Goal: Task Accomplishment & Management: Use online tool/utility

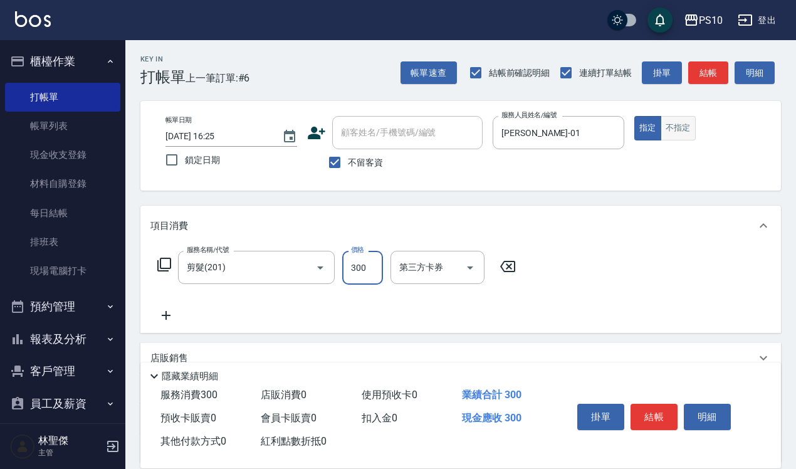
type input "300"
click at [675, 123] on button "不指定" at bounding box center [678, 128] width 35 height 24
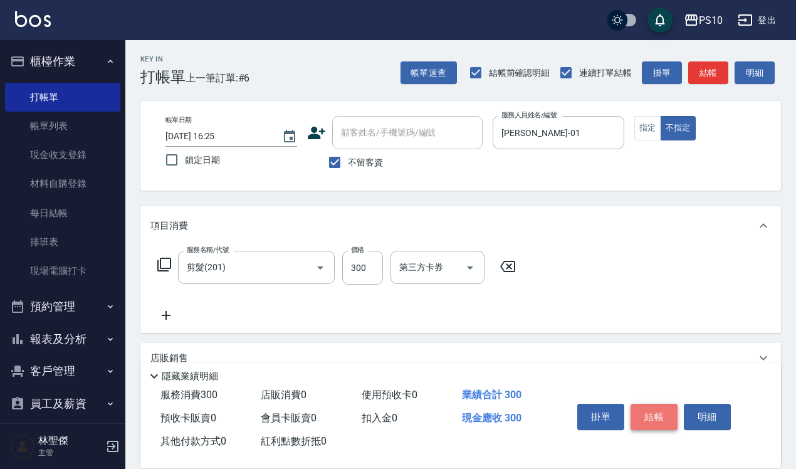
click at [647, 406] on button "結帳" at bounding box center [654, 417] width 47 height 26
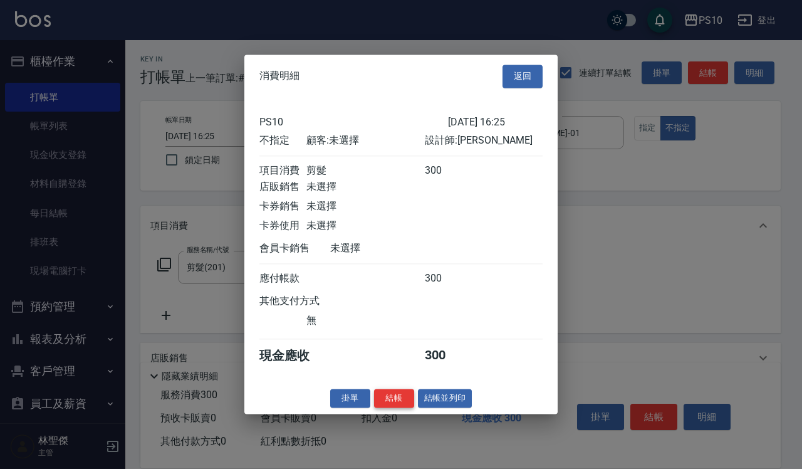
click at [383, 408] on button "結帳" at bounding box center [394, 398] width 40 height 19
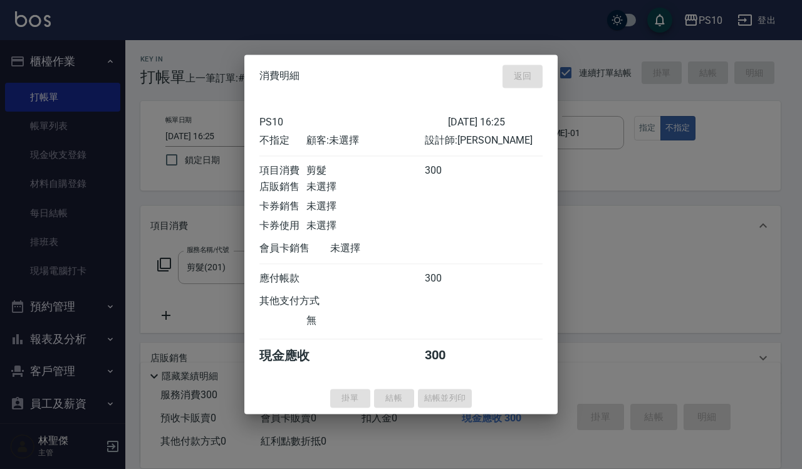
type input "[DATE] 18:51"
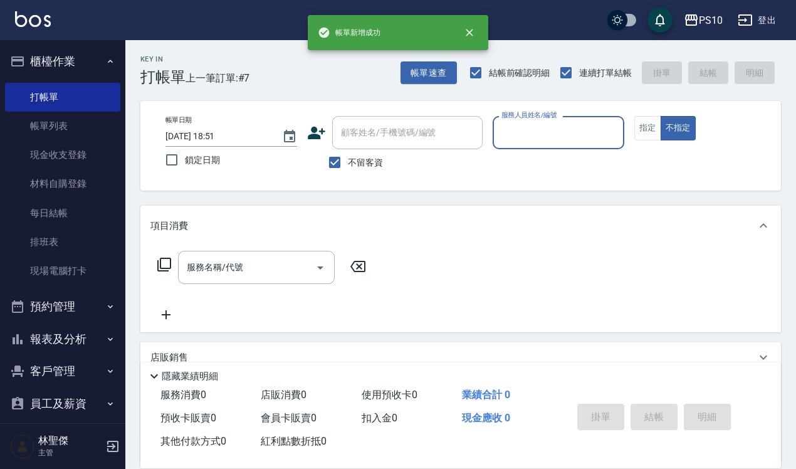
click at [602, 123] on input "服務人員姓名/編號" at bounding box center [558, 133] width 120 height 22
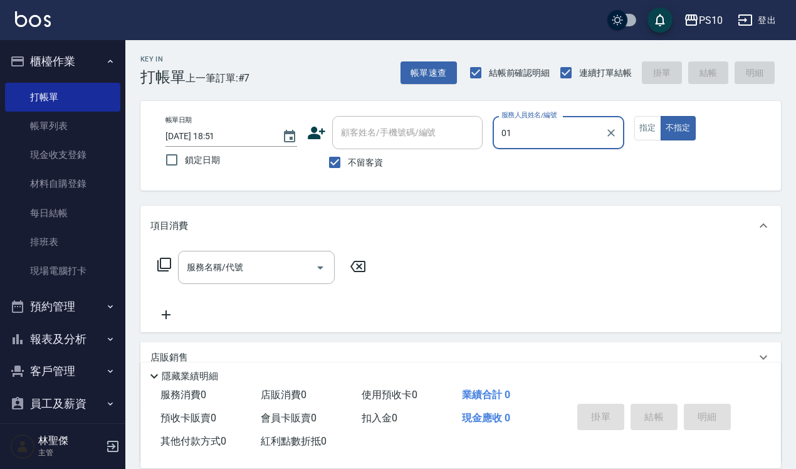
type input "[PERSON_NAME]-01"
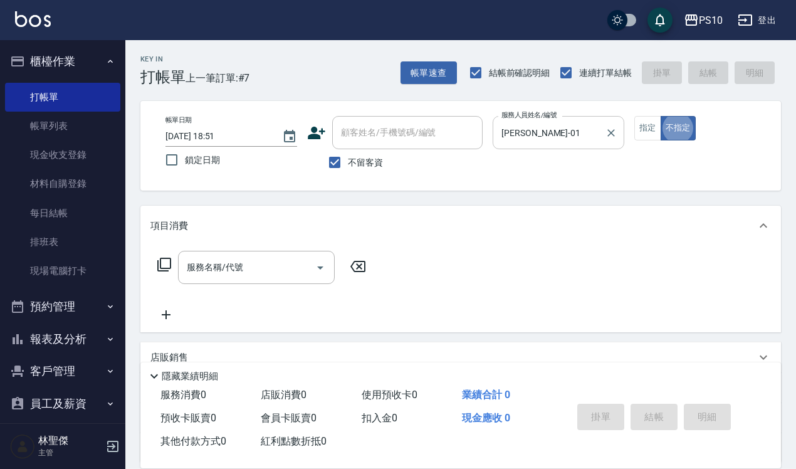
type button "false"
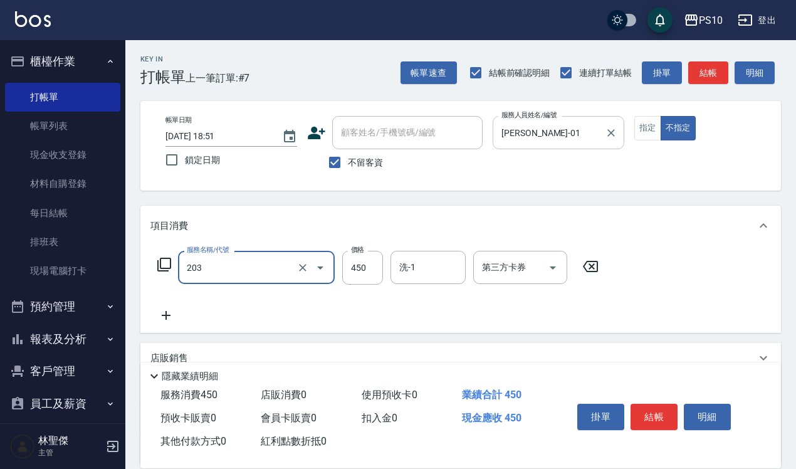
type input "剪+洗(203)"
click at [646, 408] on button "結帳" at bounding box center [654, 417] width 47 height 26
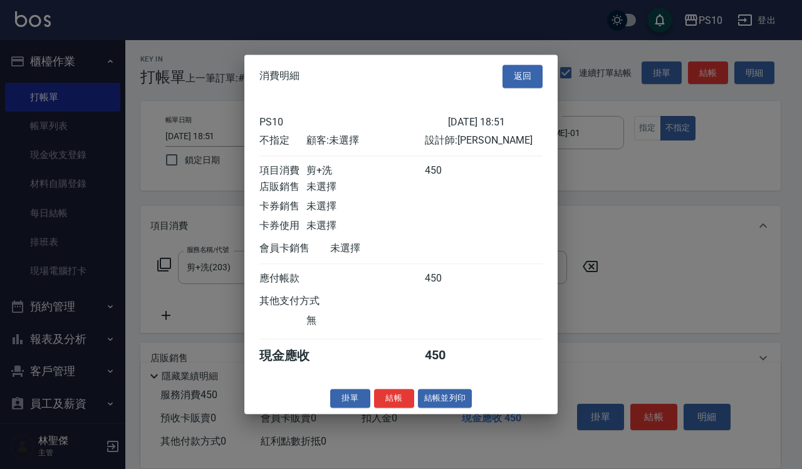
click at [389, 414] on div "消費明細 返回 PS10 [DATE] 18:51 不指定 顧客: 未選擇 設計師: [PERSON_NAME] 項目消費 剪+洗 450 店販銷售 未選擇 …" at bounding box center [400, 234] width 313 height 359
click at [387, 406] on button "結帳" at bounding box center [394, 398] width 40 height 19
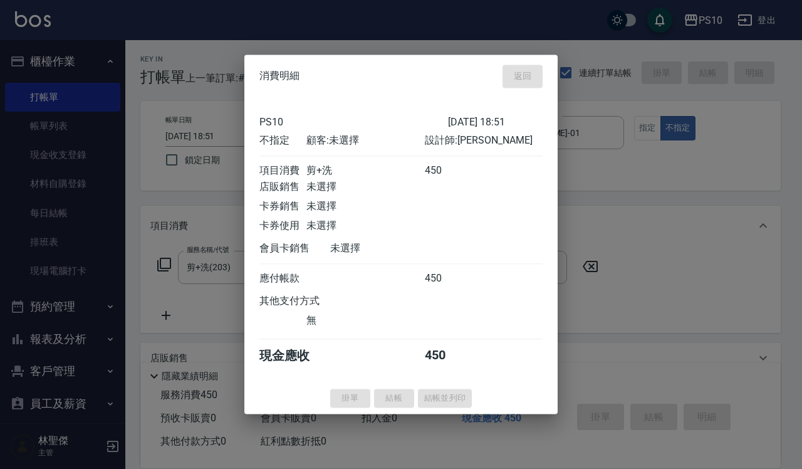
type input "[DATE] 18:52"
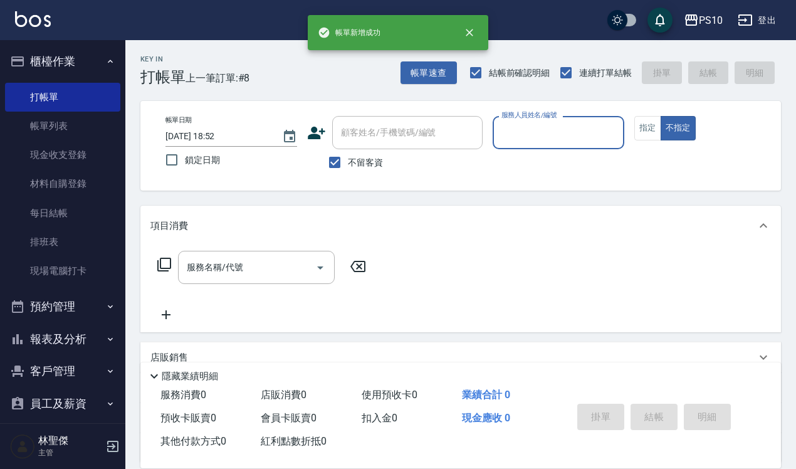
click at [525, 147] on div "服務人員姓名/編號" at bounding box center [559, 132] width 132 height 33
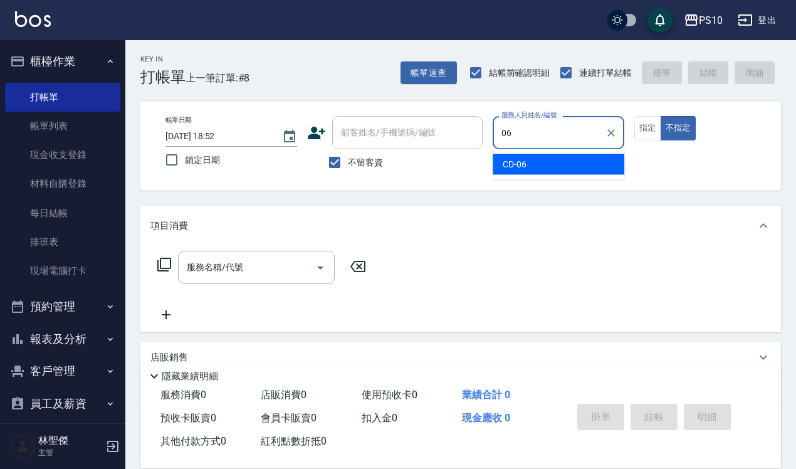
type input "CD-06"
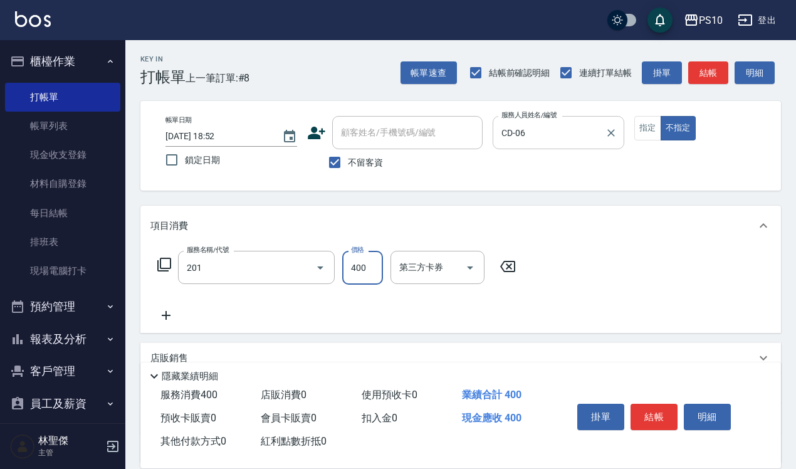
type input "剪髮(201)"
type input "600"
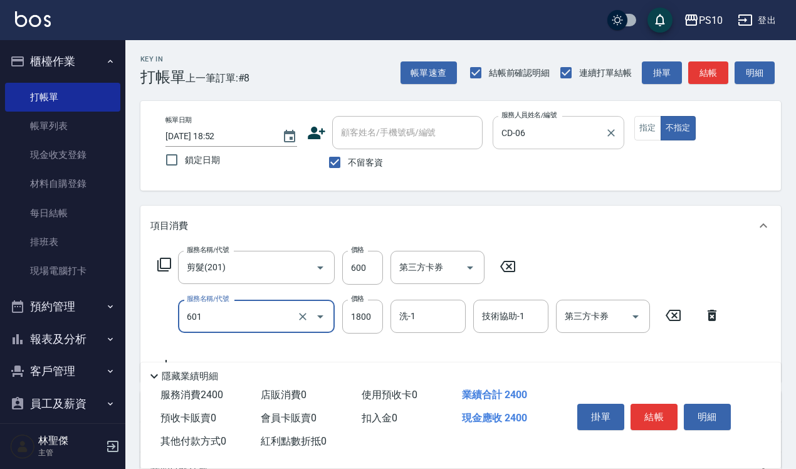
type input "醫學頭皮(601)"
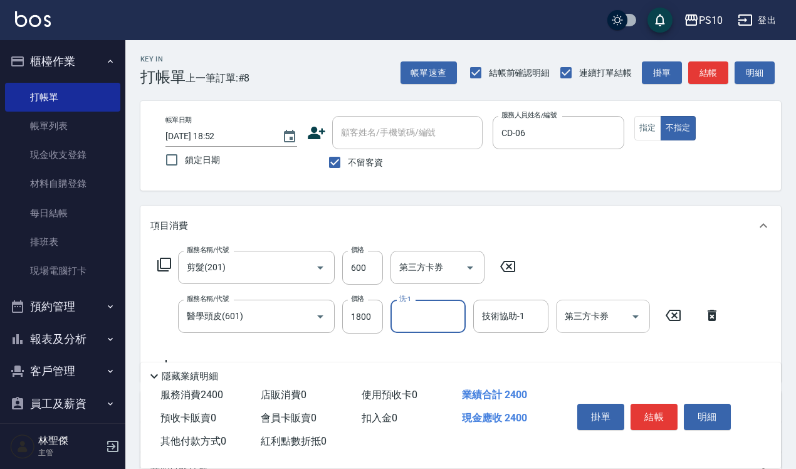
click at [628, 312] on icon "Open" at bounding box center [635, 316] width 15 height 15
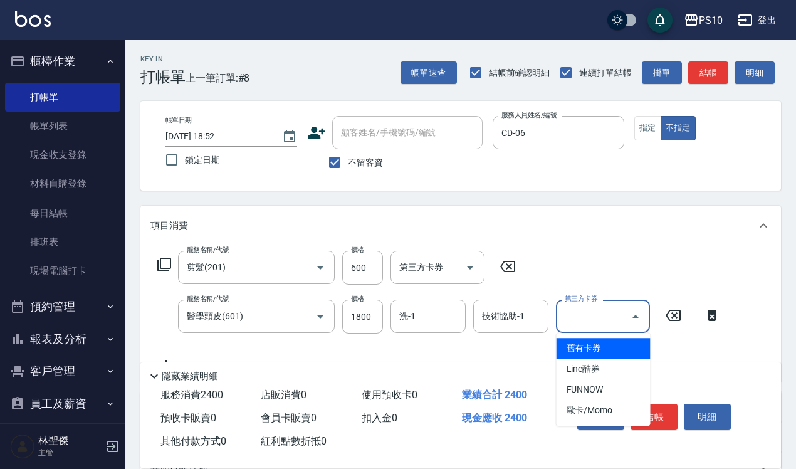
click at [590, 347] on span "舊有卡券" at bounding box center [604, 348] width 94 height 21
type input "舊有卡券"
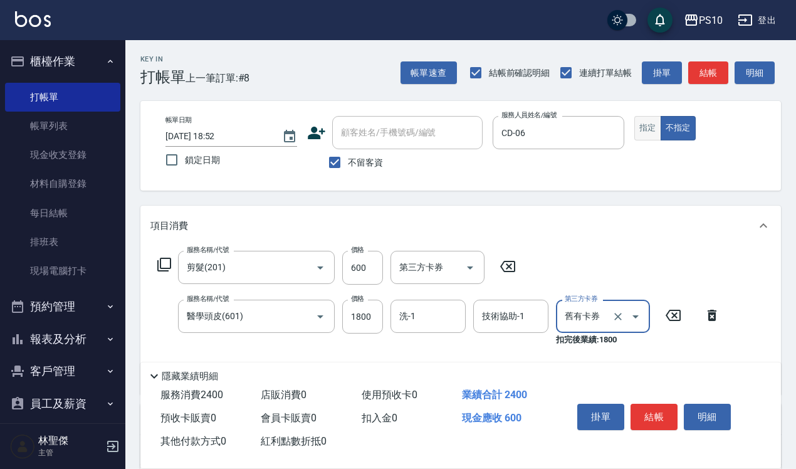
click at [638, 136] on button "指定" at bounding box center [647, 128] width 27 height 24
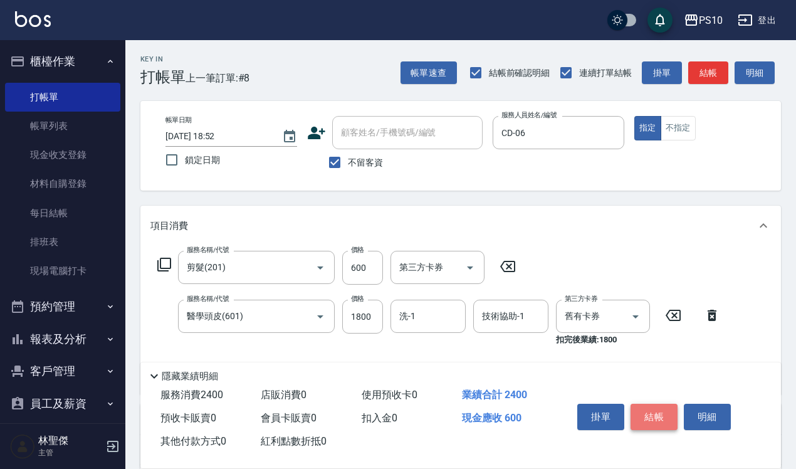
click at [644, 405] on button "結帳" at bounding box center [654, 417] width 47 height 26
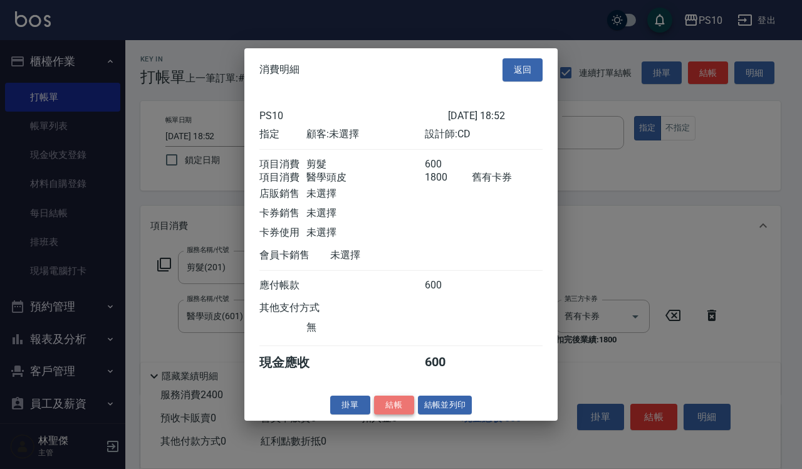
click at [399, 411] on button "結帳" at bounding box center [394, 404] width 40 height 19
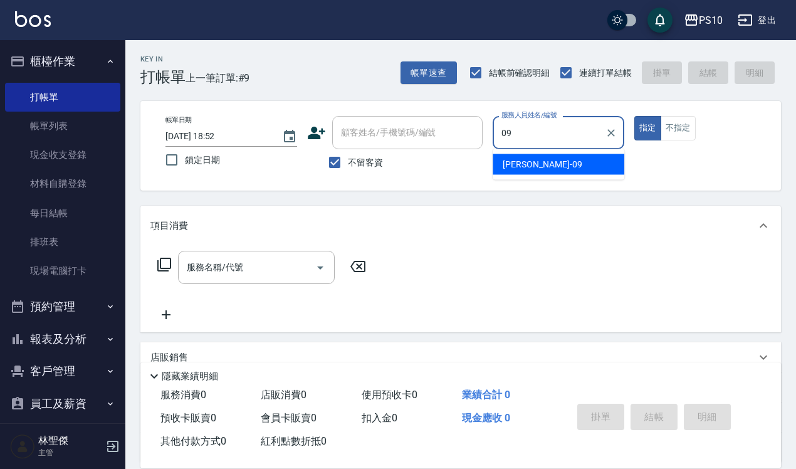
type input "[PERSON_NAME]-09"
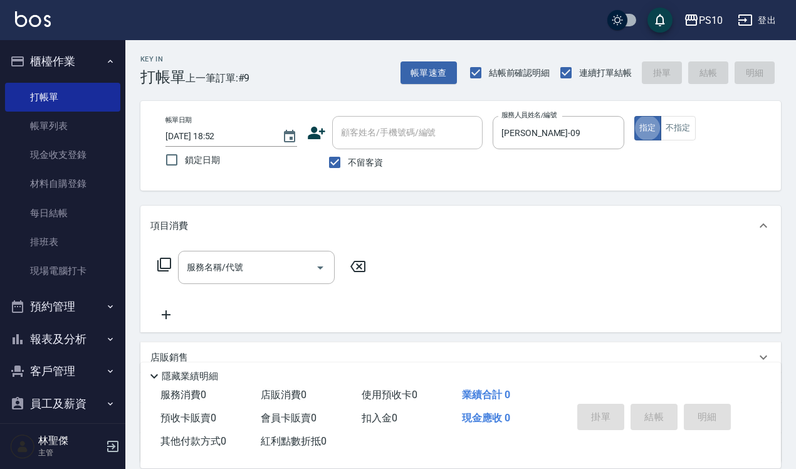
type button "true"
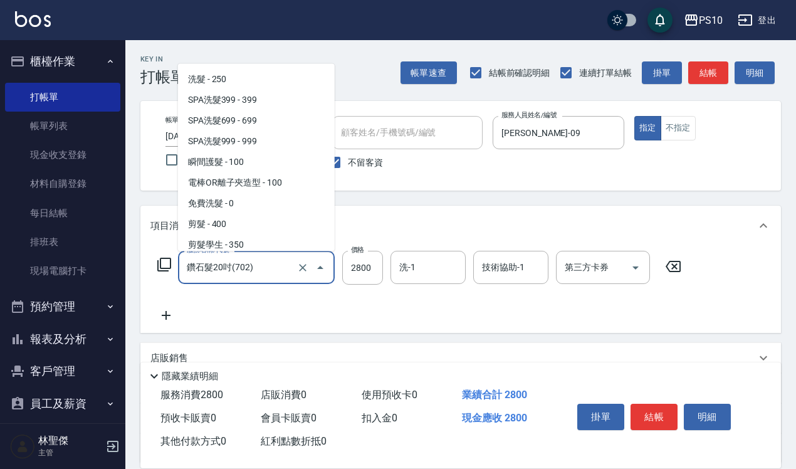
drag, startPoint x: 275, startPoint y: 261, endPoint x: 179, endPoint y: 273, distance: 96.7
click at [179, 273] on div "鑽石髮20吋(702) 服務名稱/代號" at bounding box center [256, 267] width 157 height 33
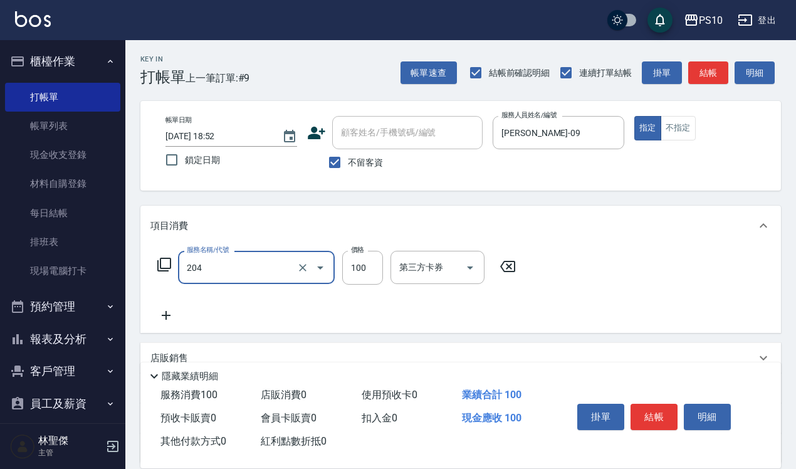
type input "剪瀏海(204)"
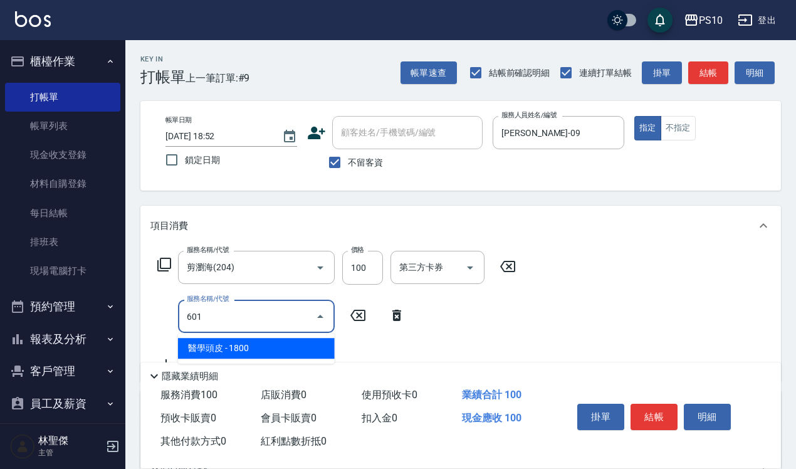
type input "醫學頭皮(601)"
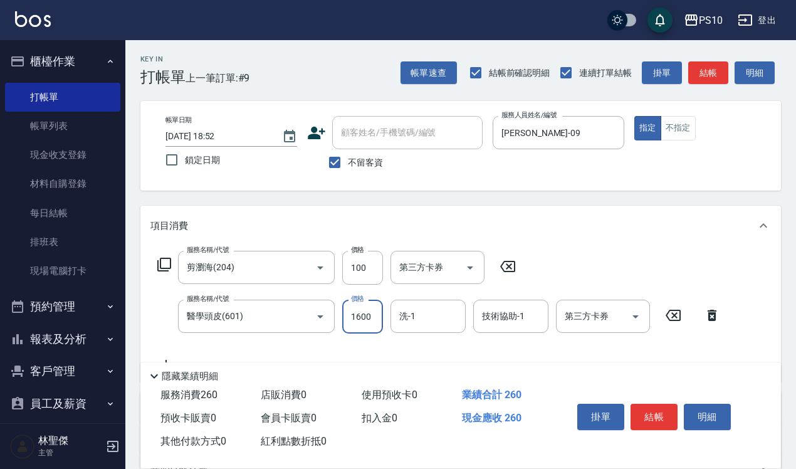
type input "1600"
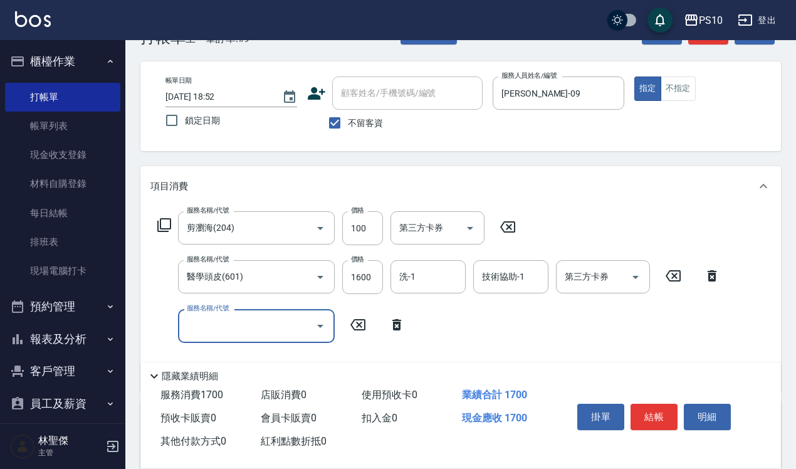
scroll to position [78, 0]
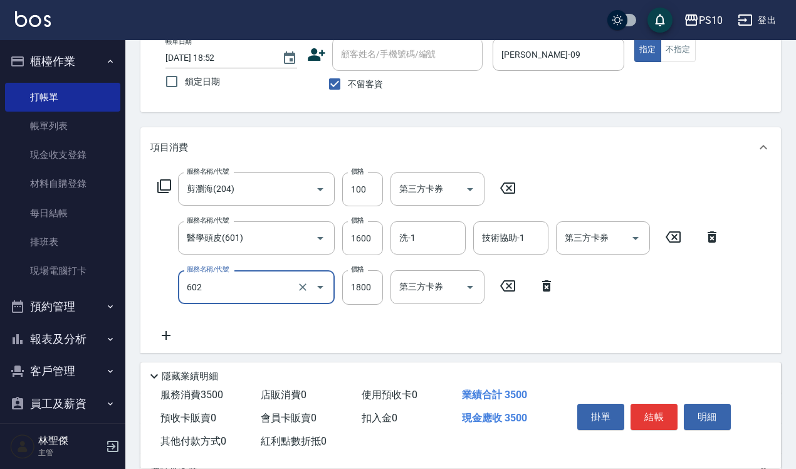
type input "蘆薈髮膜(602)"
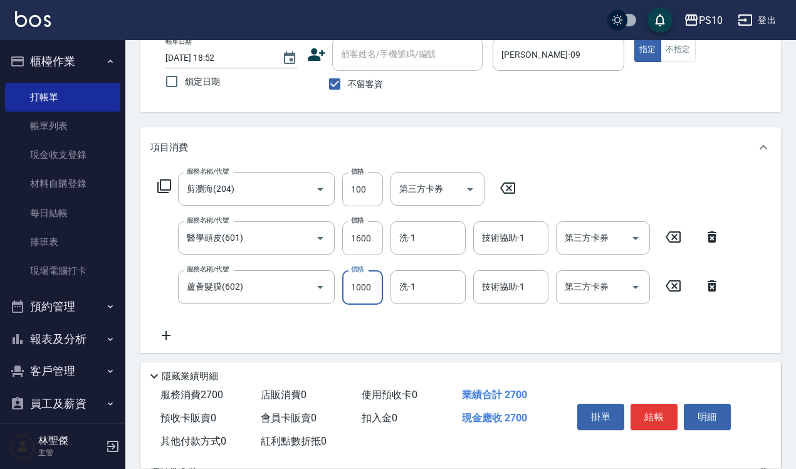
scroll to position [0, 0]
type input "1000"
click at [644, 421] on button "結帳" at bounding box center [654, 417] width 47 height 26
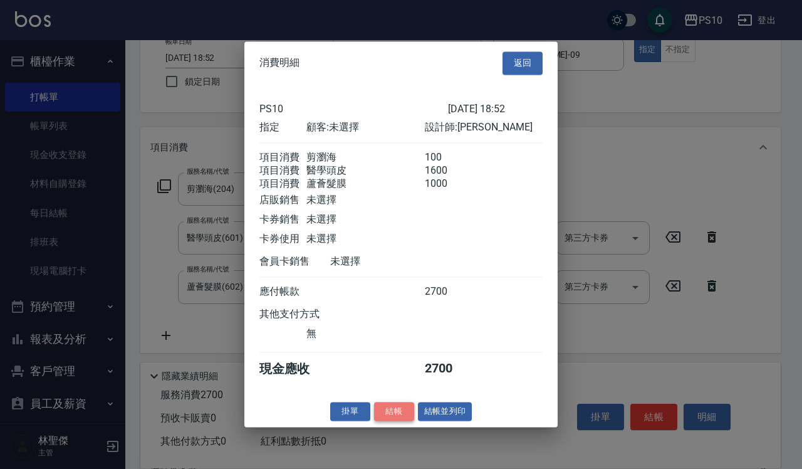
click at [403, 417] on button "結帳" at bounding box center [394, 411] width 40 height 19
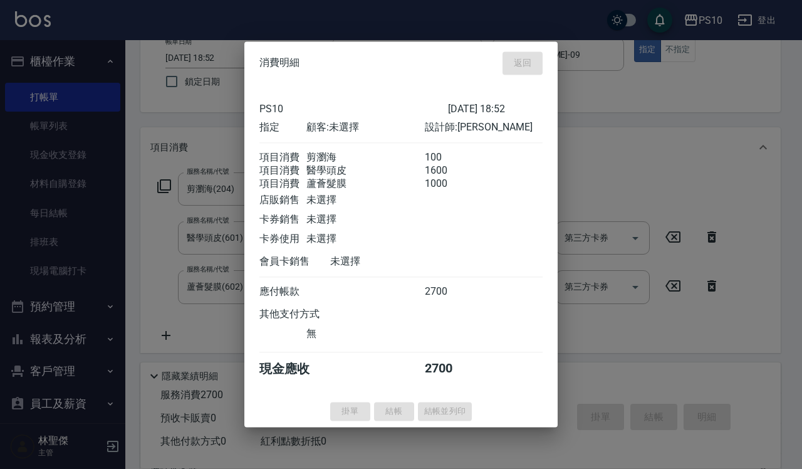
type input "[DATE] 18:53"
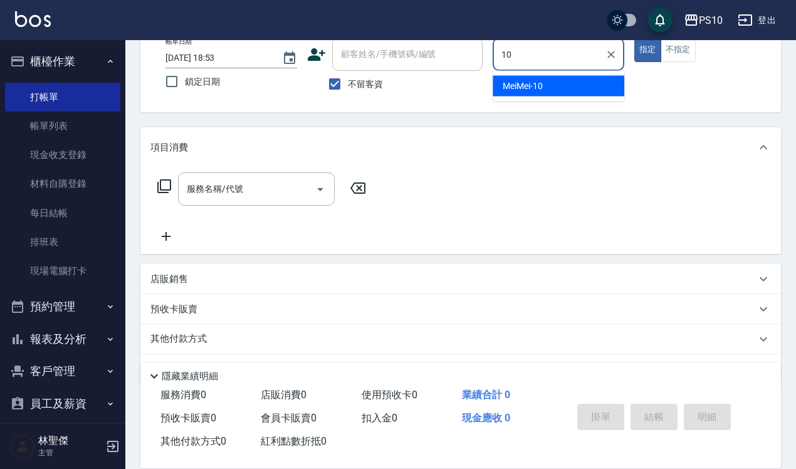
type input "MeiMei-10"
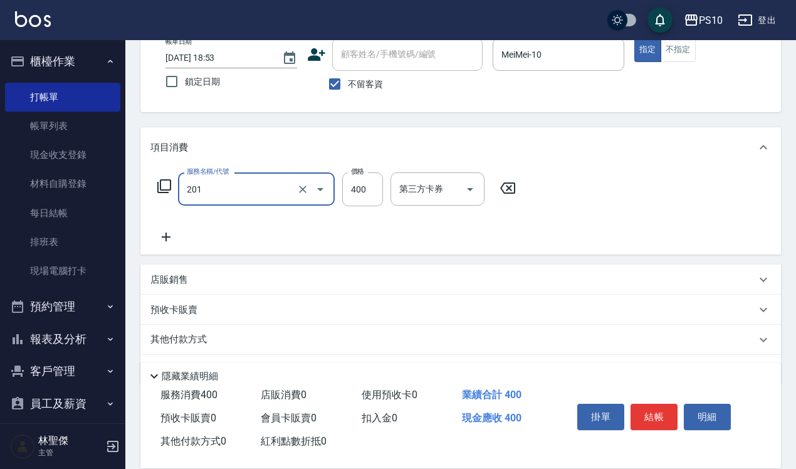
type input "剪髮(201)"
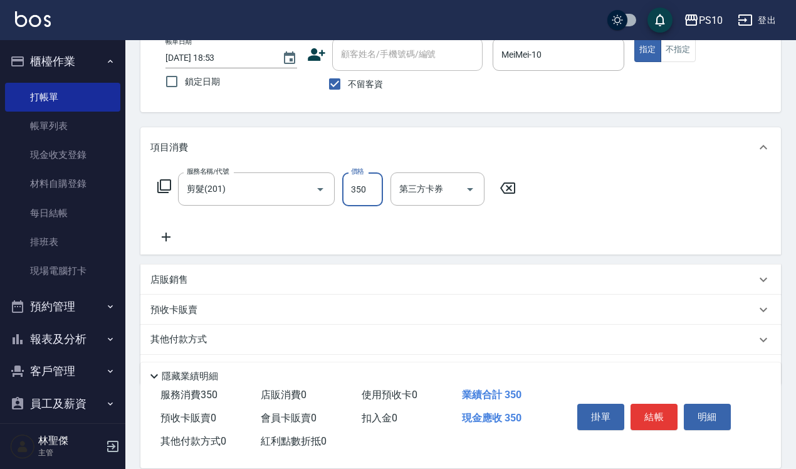
type input "350"
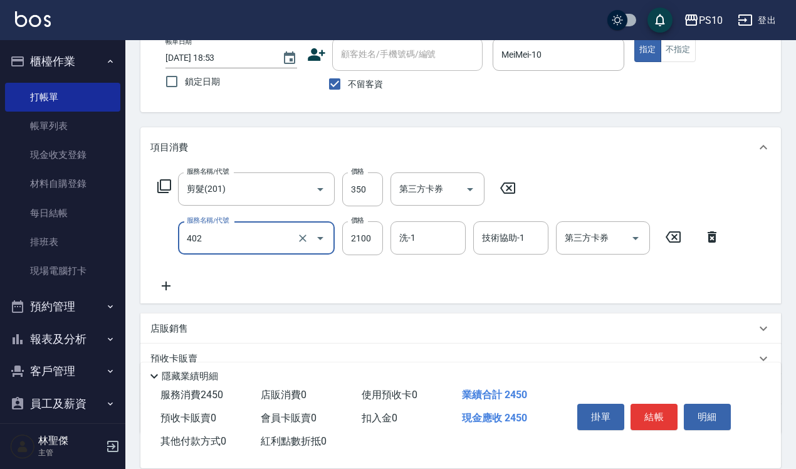
type input "染髮中髮(402)"
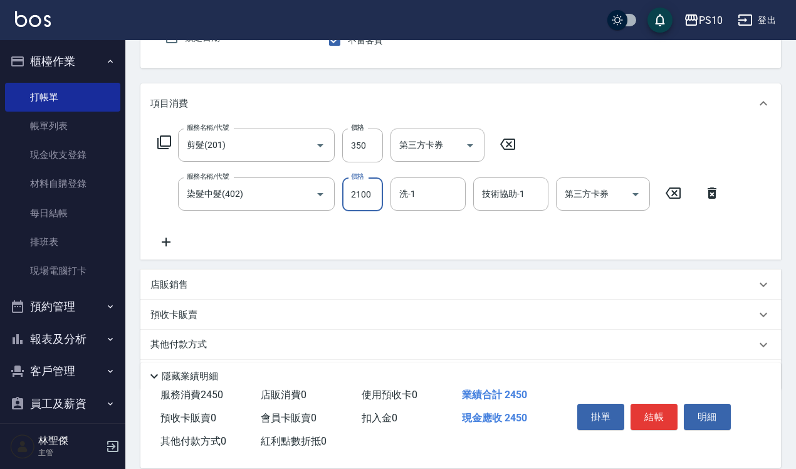
scroll to position [162, 0]
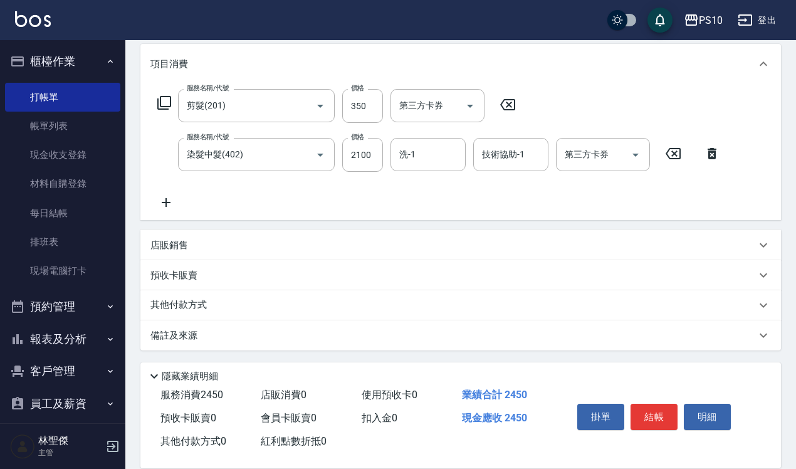
click at [241, 308] on div "其他付款方式" at bounding box center [453, 305] width 606 height 14
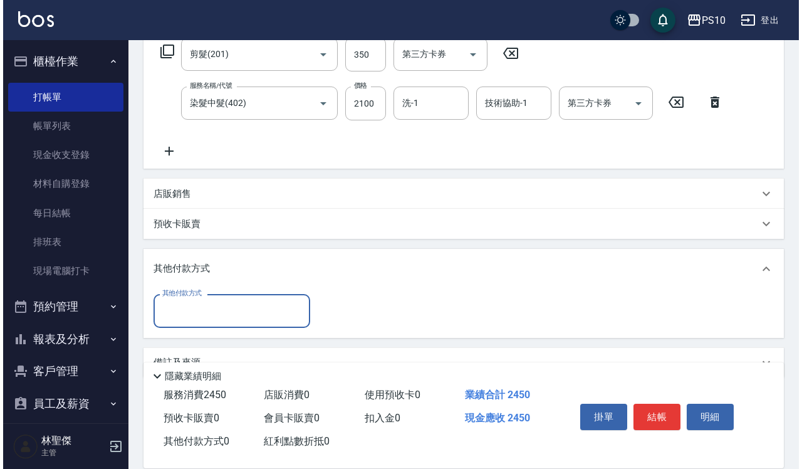
scroll to position [240, 0]
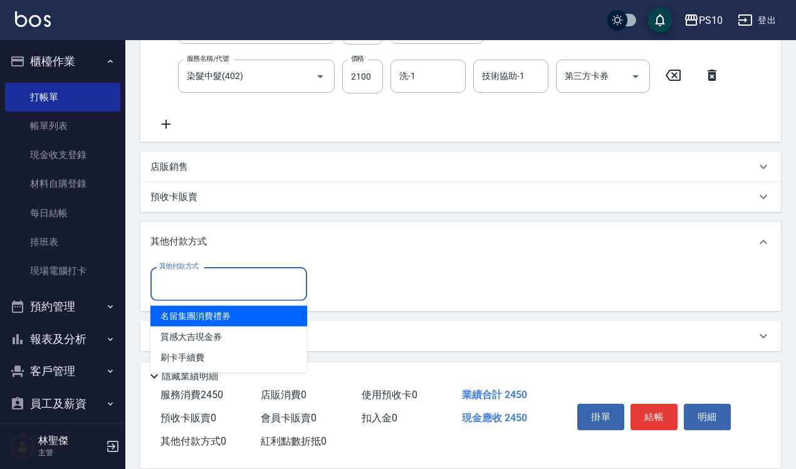
click at [208, 277] on input "其他付款方式" at bounding box center [228, 284] width 145 height 22
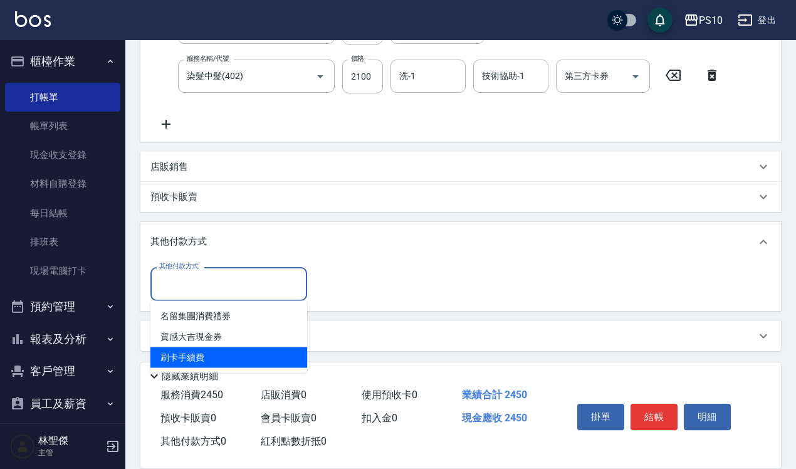
click at [201, 353] on span "刷卡手續費" at bounding box center [228, 357] width 157 height 21
type input "刷卡手續費"
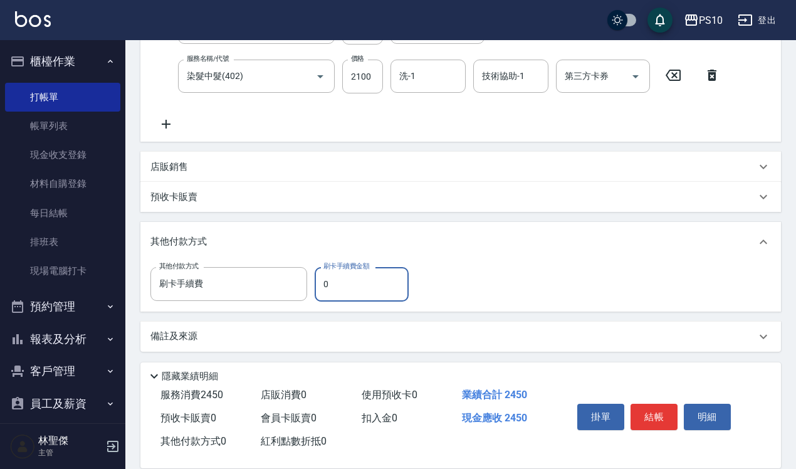
drag, startPoint x: 318, startPoint y: 281, endPoint x: 337, endPoint y: 288, distance: 19.7
click at [337, 288] on input "0" at bounding box center [362, 284] width 94 height 34
type input "2450"
click at [654, 405] on button "結帳" at bounding box center [654, 417] width 47 height 26
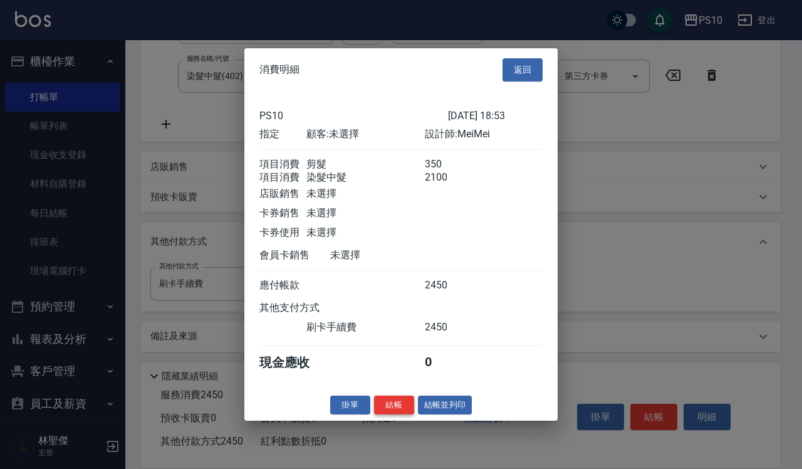
click at [390, 408] on button "結帳" at bounding box center [394, 404] width 40 height 19
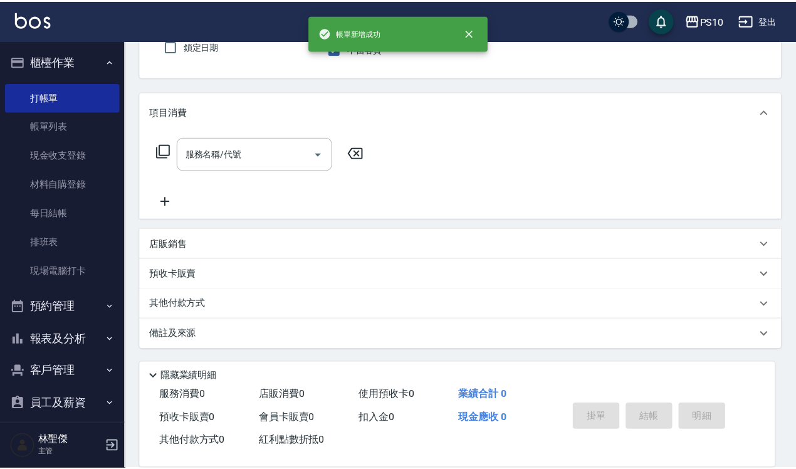
scroll to position [0, 0]
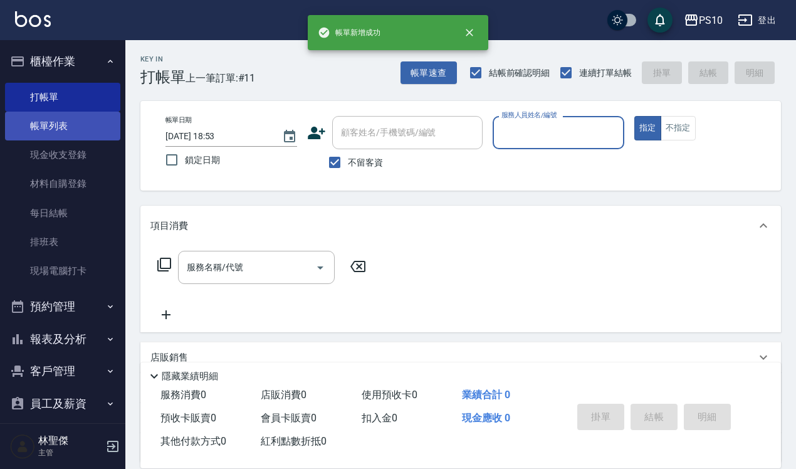
click at [63, 125] on link "帳單列表" at bounding box center [62, 126] width 115 height 29
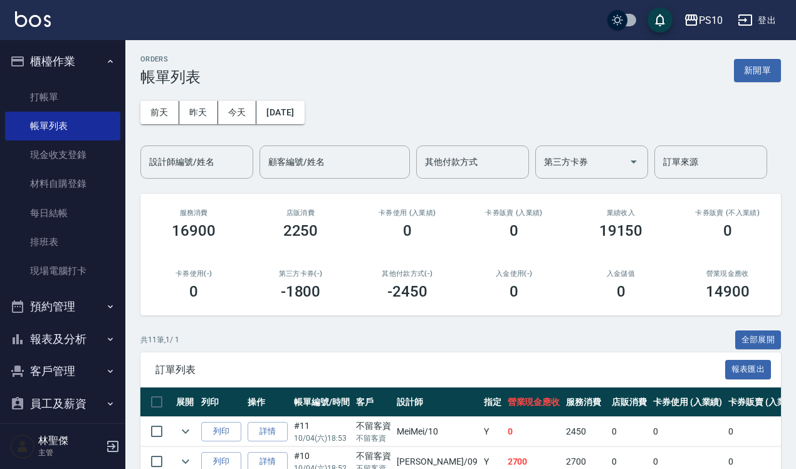
scroll to position [295, 0]
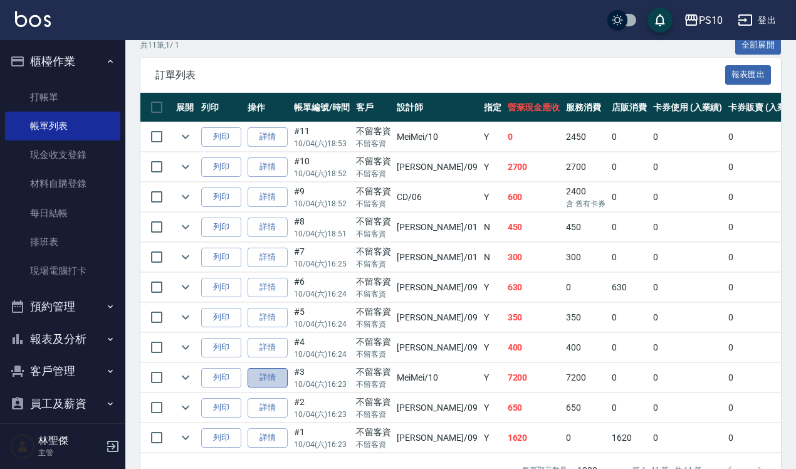
click at [252, 377] on link "詳情" at bounding box center [268, 377] width 40 height 19
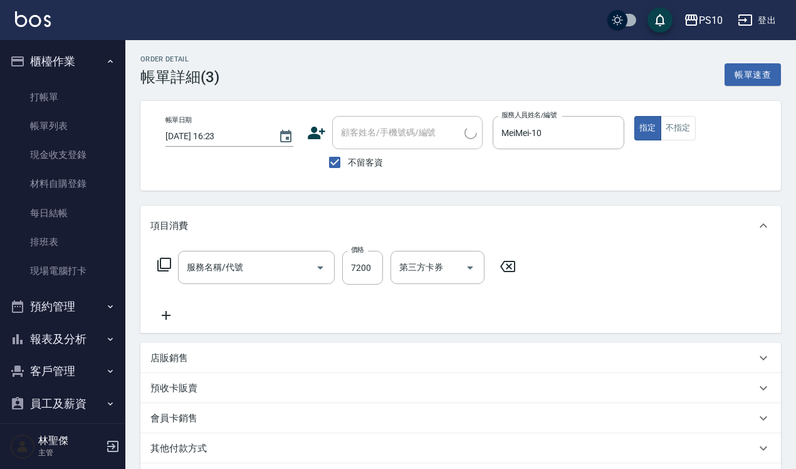
type input "[DATE] 16:23"
checkbox input "true"
type input "MeiMei-10"
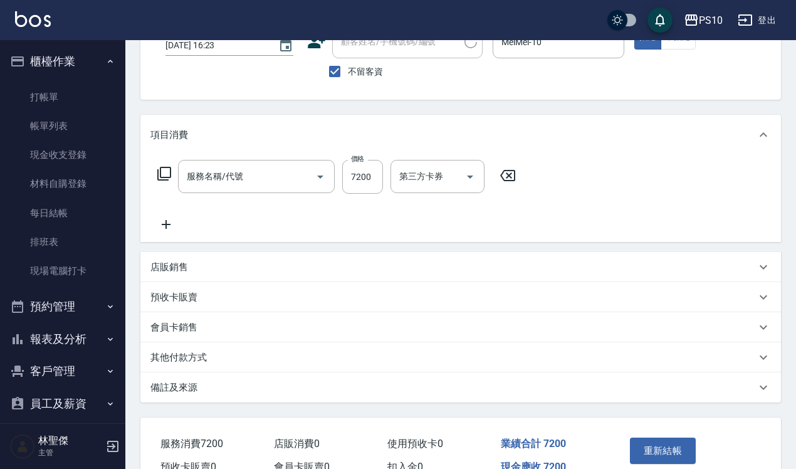
type input "染髮長髮(403)"
click at [229, 293] on div "預收卡販賣" at bounding box center [453, 297] width 606 height 13
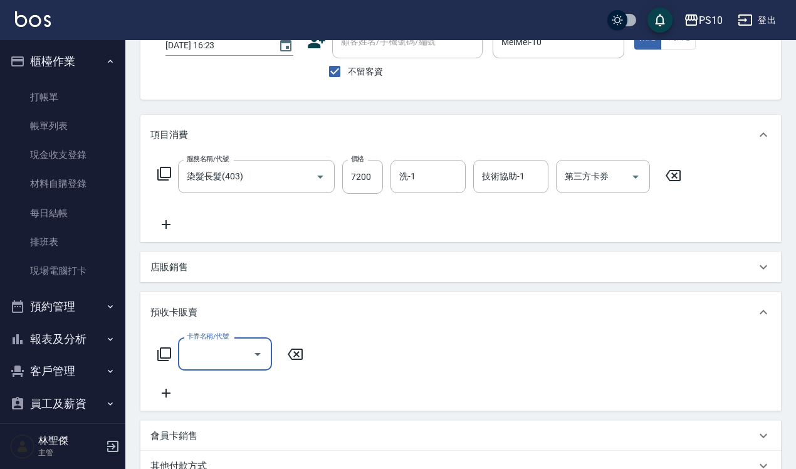
scroll to position [0, 0]
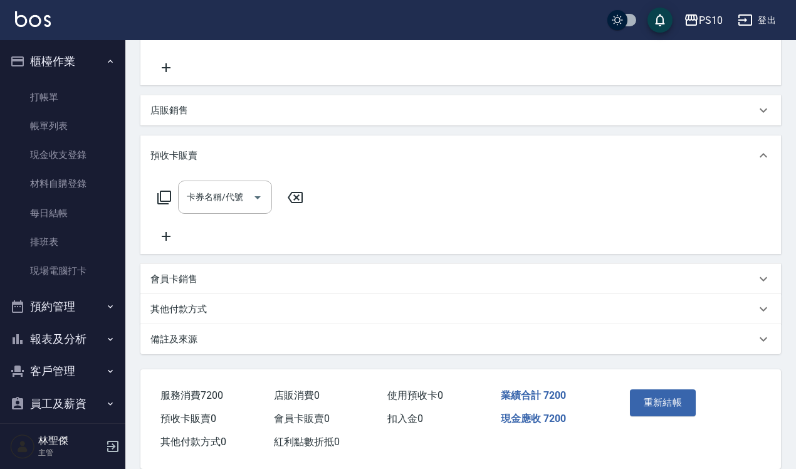
click at [214, 311] on div "其他付款方式" at bounding box center [453, 309] width 606 height 13
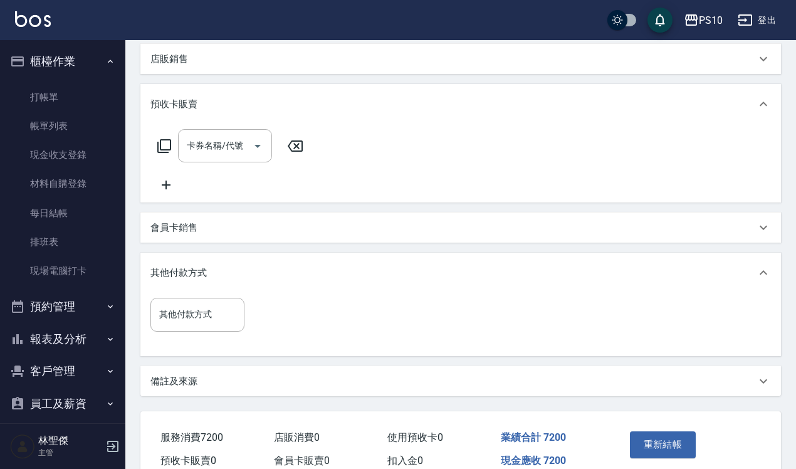
scroll to position [360, 0]
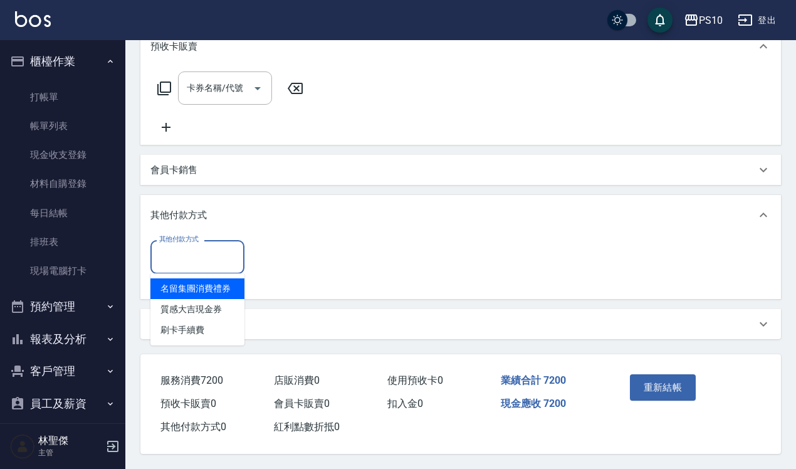
click at [209, 257] on input "其他付款方式" at bounding box center [197, 257] width 83 height 22
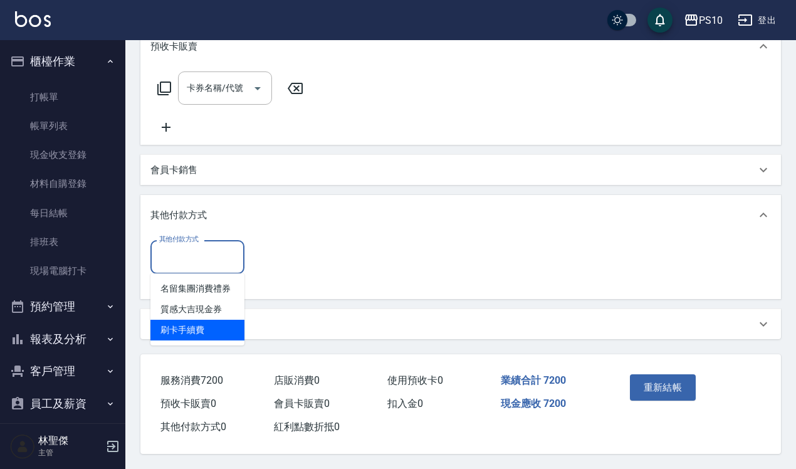
click at [204, 326] on span "刷卡手續費" at bounding box center [197, 330] width 94 height 21
type input "刷卡手續費"
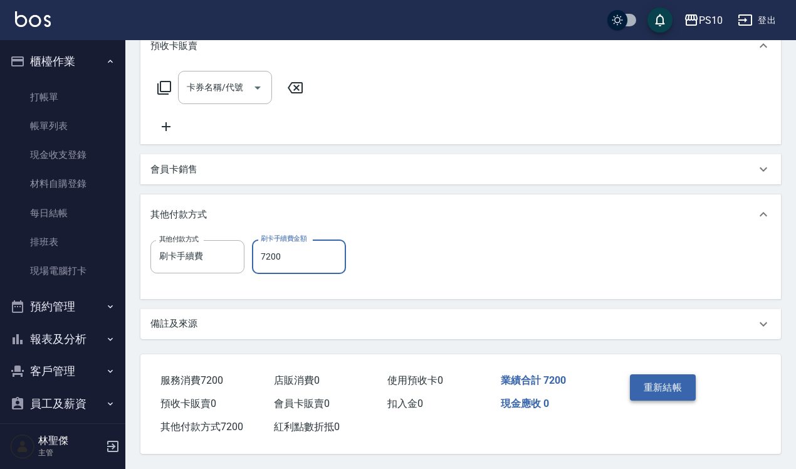
type input "7200"
click at [649, 389] on button "重新結帳" at bounding box center [663, 387] width 66 height 26
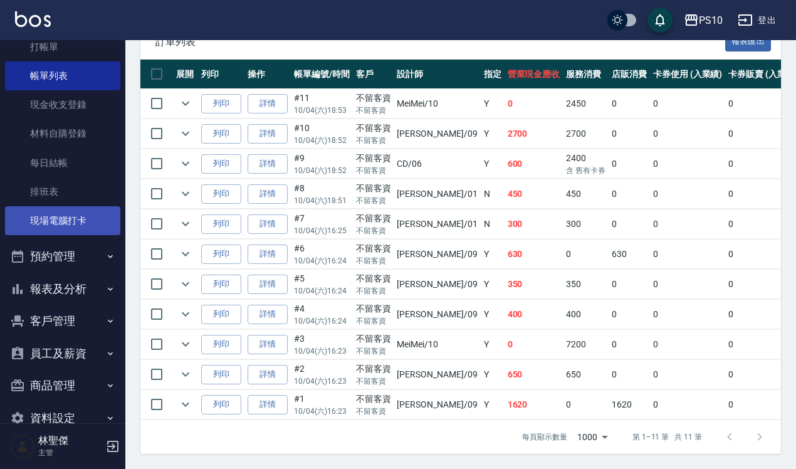
scroll to position [76, 0]
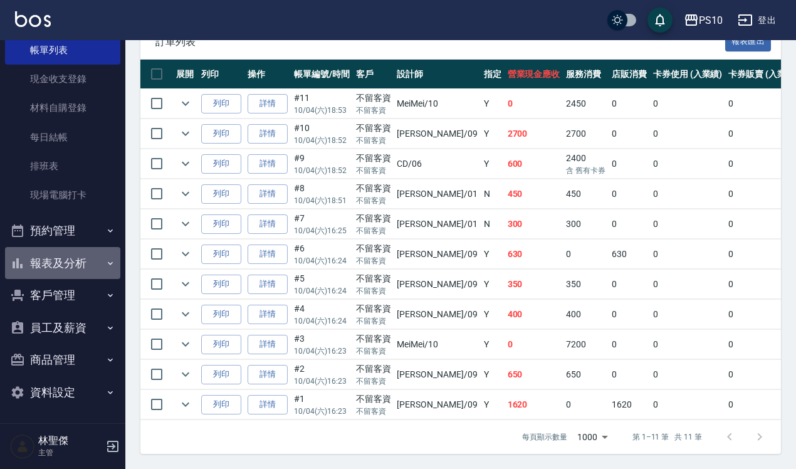
click at [79, 262] on button "報表及分析" at bounding box center [62, 263] width 115 height 33
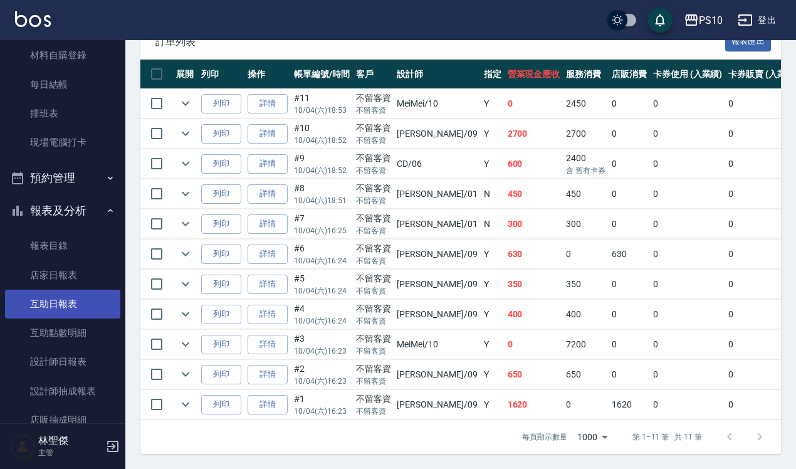
scroll to position [154, 0]
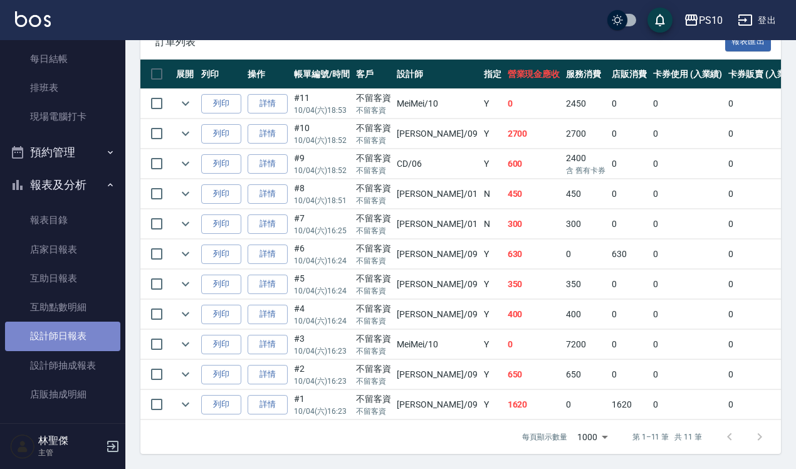
click at [83, 330] on link "設計師日報表" at bounding box center [62, 336] width 115 height 29
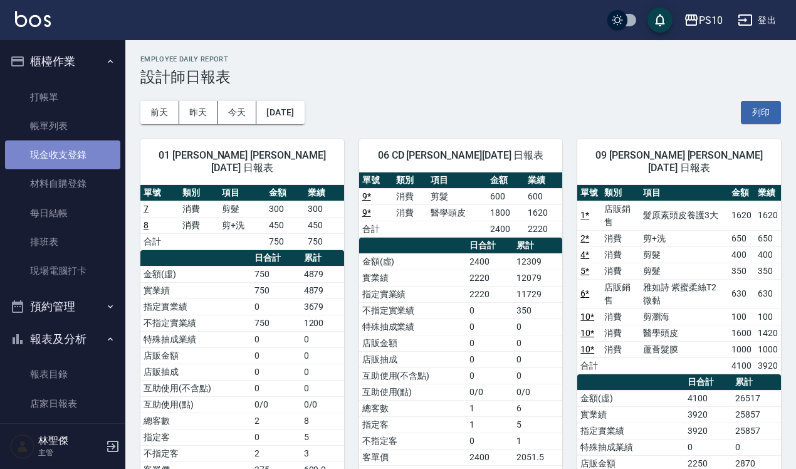
click at [71, 154] on link "現金收支登錄" at bounding box center [62, 154] width 115 height 29
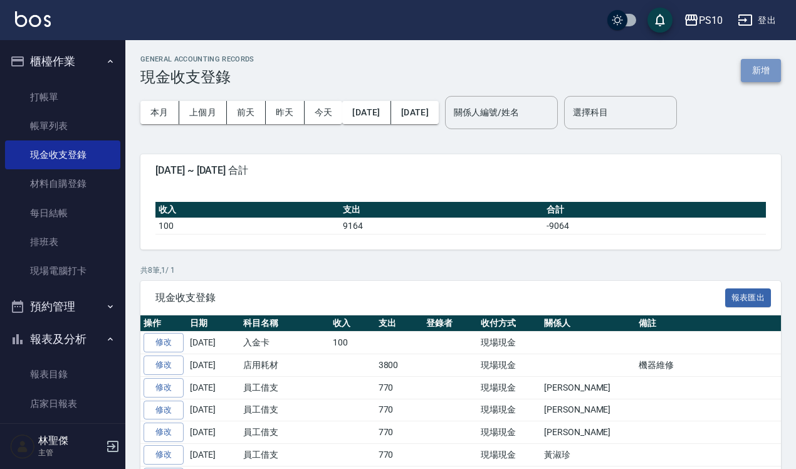
click at [765, 70] on button "新增" at bounding box center [761, 70] width 40 height 23
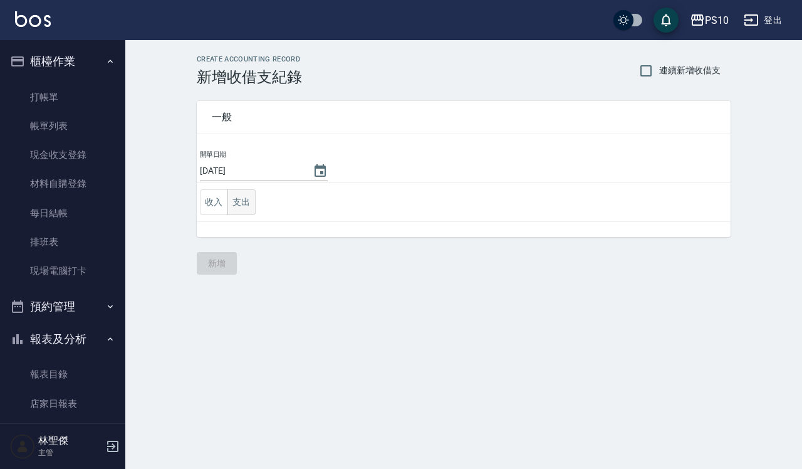
click at [244, 212] on button "支出" at bounding box center [242, 202] width 28 height 26
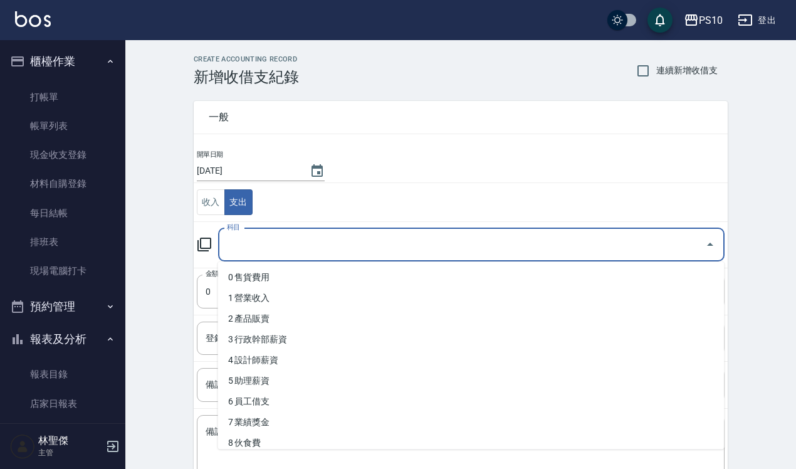
click at [242, 250] on input "科目" at bounding box center [462, 245] width 476 height 22
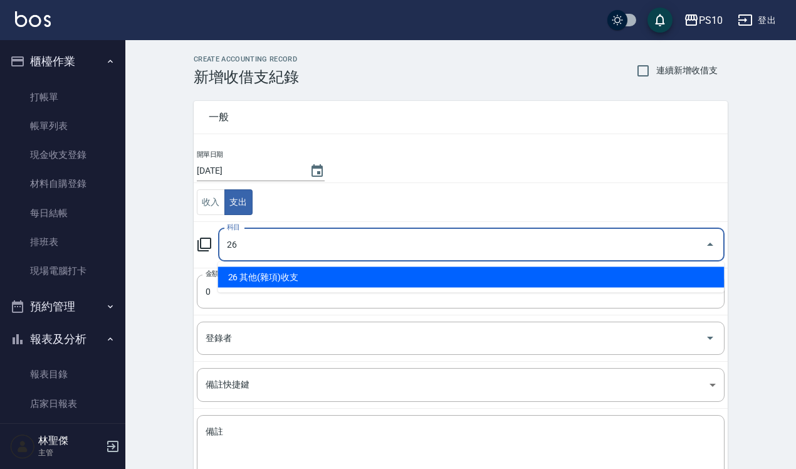
click at [251, 275] on li "26 其他(雜項)收支" at bounding box center [471, 277] width 507 height 21
type input "26 其他(雜項)收支"
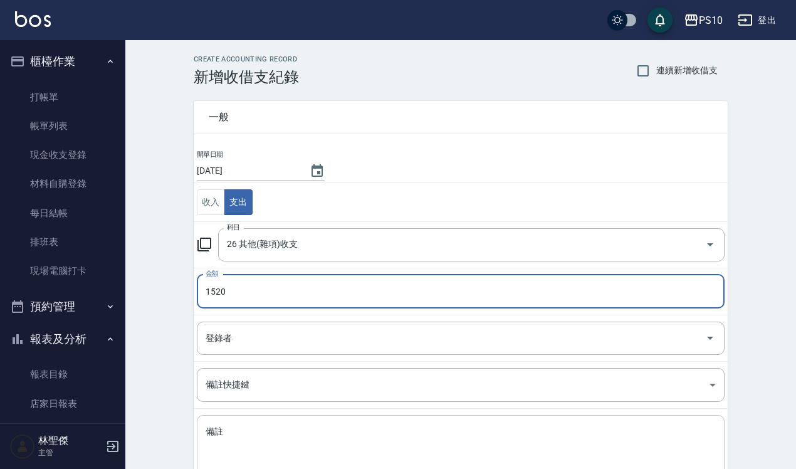
type input "1520"
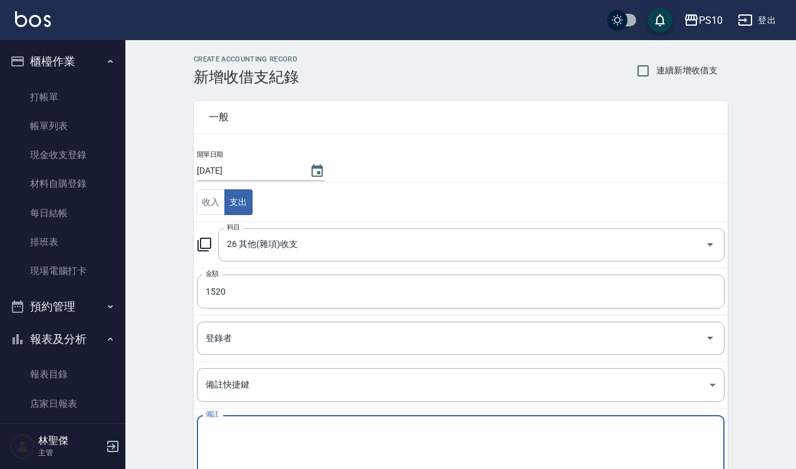
click at [288, 459] on textarea "備註" at bounding box center [461, 447] width 510 height 43
type textarea "f"
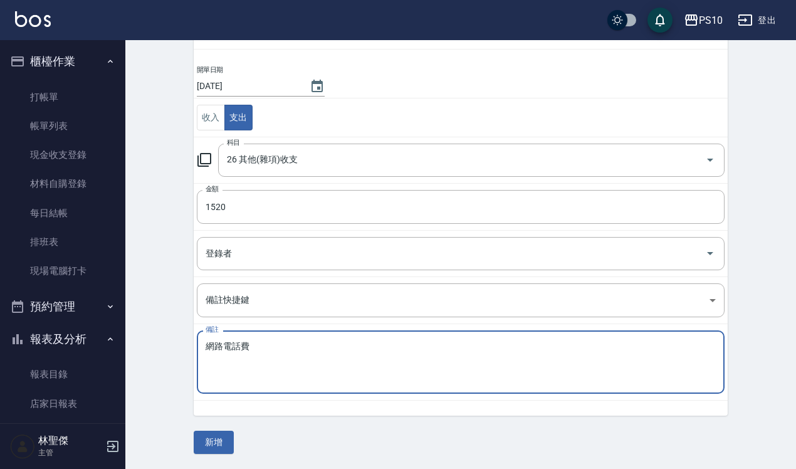
scroll to position [85, 0]
type textarea "網路電話費"
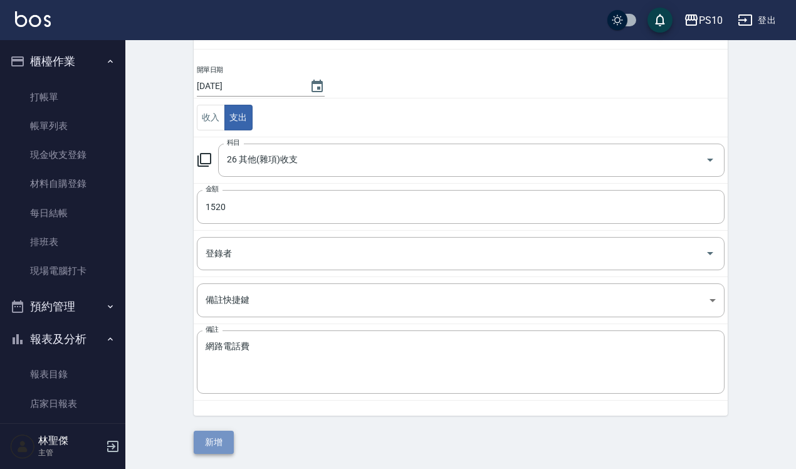
click at [224, 433] on button "新增" at bounding box center [214, 442] width 40 height 23
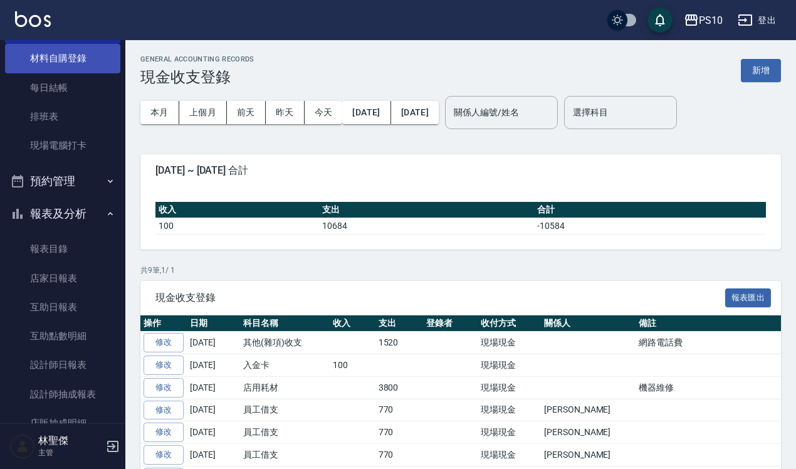
scroll to position [157, 0]
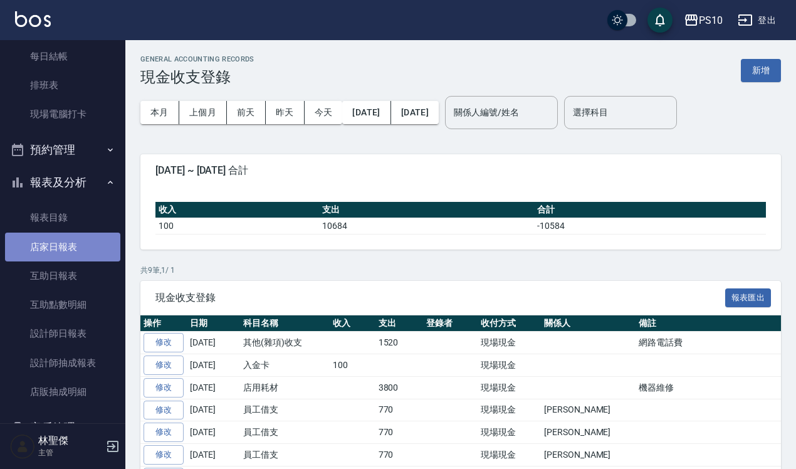
click at [89, 240] on link "店家日報表" at bounding box center [62, 247] width 115 height 29
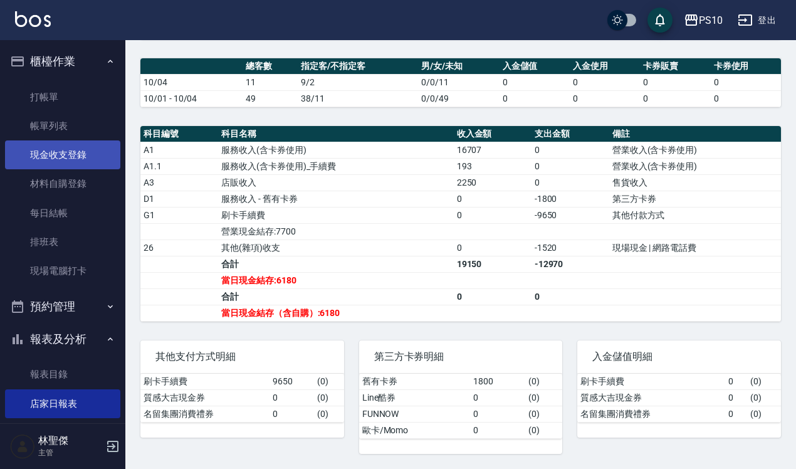
click at [85, 161] on link "現金收支登錄" at bounding box center [62, 154] width 115 height 29
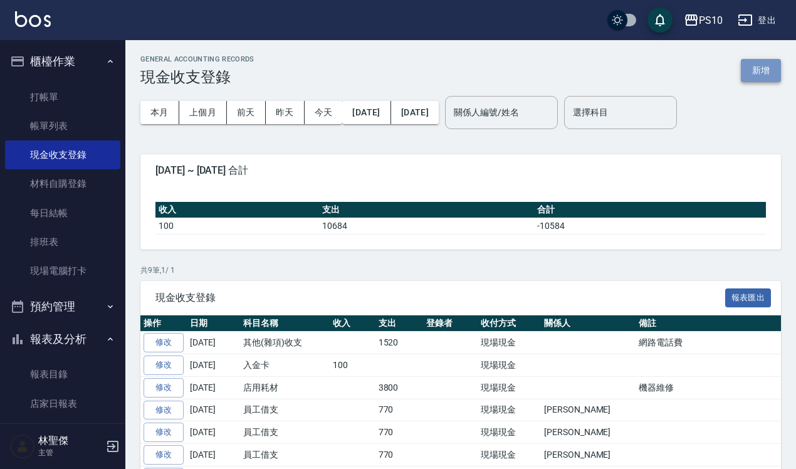
click at [757, 72] on button "新增" at bounding box center [761, 70] width 40 height 23
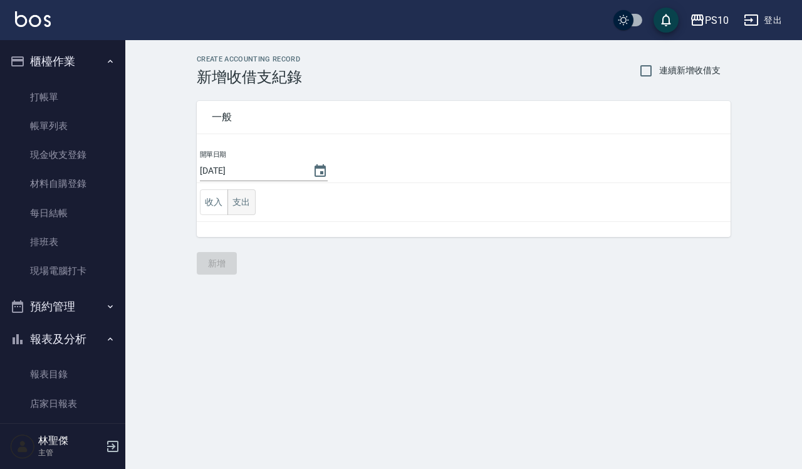
click at [239, 204] on button "支出" at bounding box center [242, 202] width 28 height 26
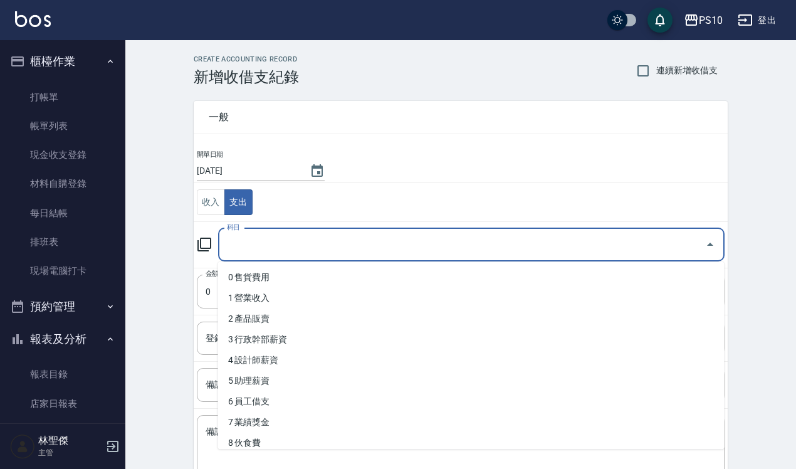
click at [284, 255] on input "科目" at bounding box center [462, 245] width 476 height 22
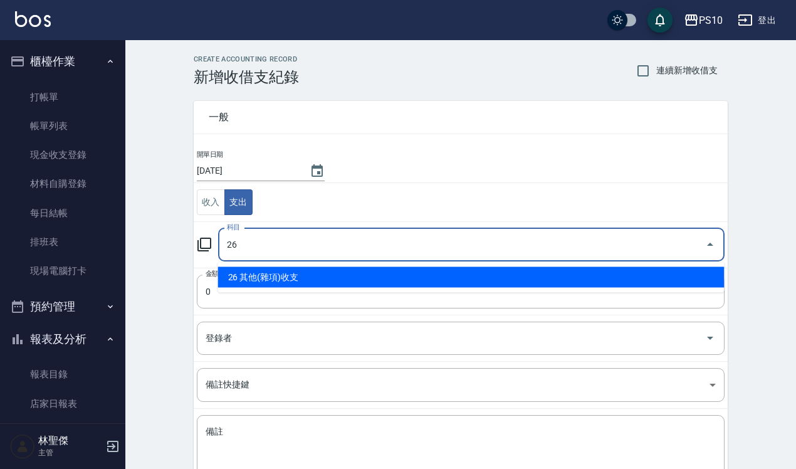
click at [278, 278] on li "26 其他(雜項)收支" at bounding box center [471, 277] width 507 height 21
type input "26 其他(雜項)收支"
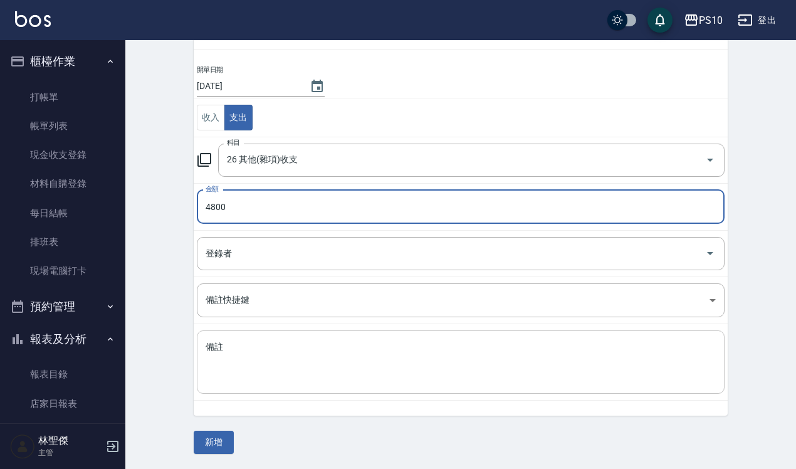
scroll to position [85, 0]
type input "4800"
click at [298, 384] on div "x 備註" at bounding box center [461, 361] width 528 height 63
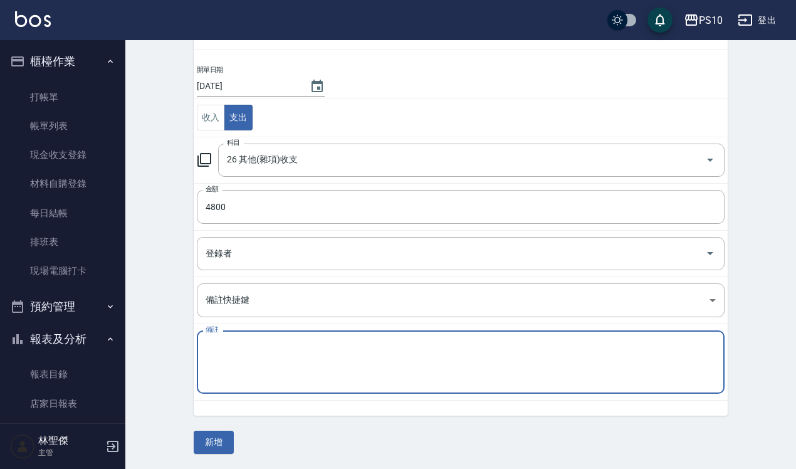
type textarea "a"
type textarea "毛巾費"
click at [223, 444] on button "新增" at bounding box center [214, 442] width 40 height 23
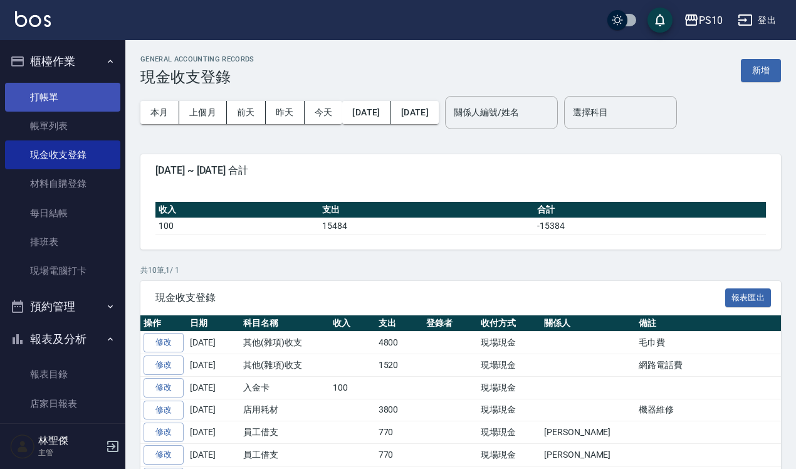
click at [54, 88] on link "打帳單" at bounding box center [62, 97] width 115 height 29
